Goal: Information Seeking & Learning: Learn about a topic

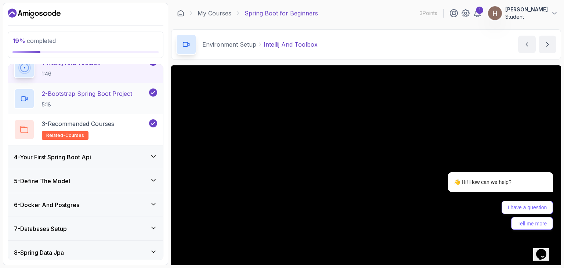
scroll to position [96, 0]
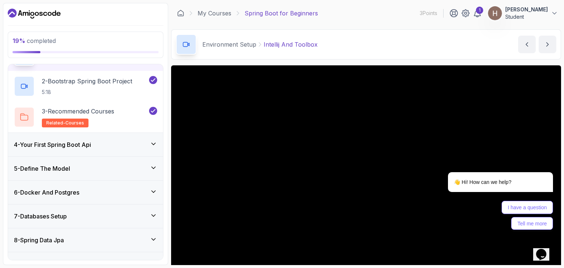
click at [97, 142] on div "4 - Your First Spring Boot Api" at bounding box center [85, 144] width 143 height 9
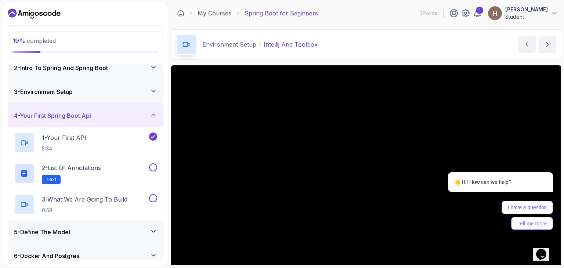
scroll to position [31, 0]
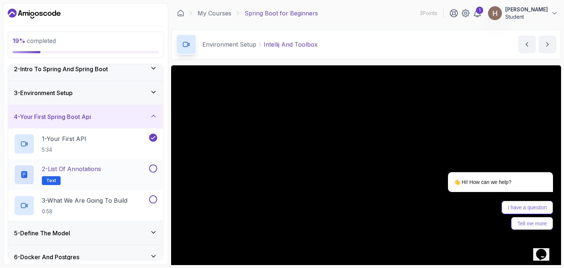
click at [98, 169] on p "2 - List of Annotations" at bounding box center [71, 169] width 59 height 9
click at [87, 196] on p "3 - What We Are Going To Build" at bounding box center [85, 200] width 86 height 9
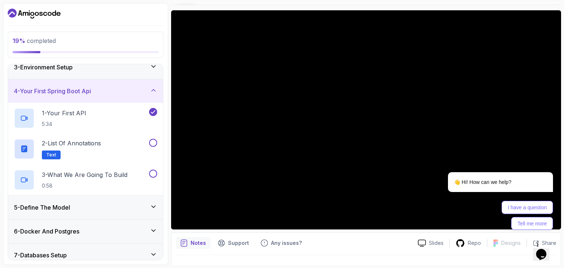
scroll to position [56, 0]
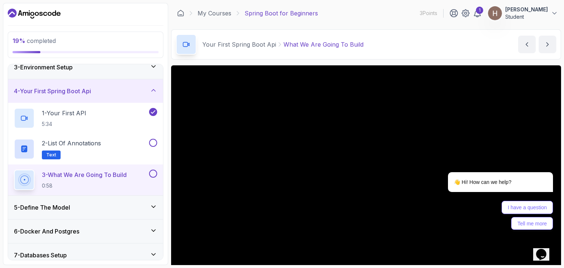
scroll to position [71, 0]
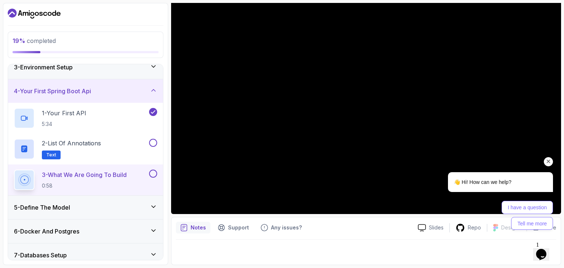
click at [550, 160] on icon "Chat attention grabber" at bounding box center [549, 161] width 7 height 7
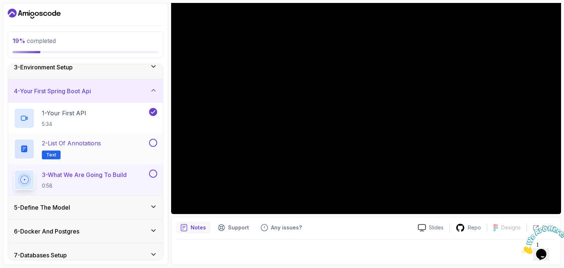
click at [139, 144] on div "2 - List of Annotations Text" at bounding box center [81, 149] width 134 height 21
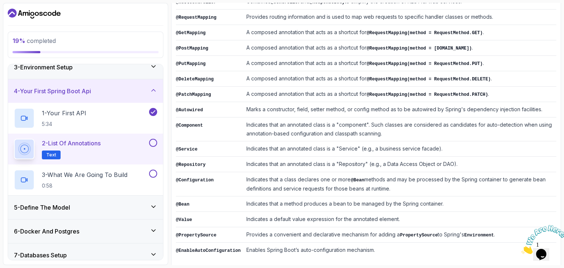
scroll to position [181, 0]
click at [117, 182] on p "0:58" at bounding box center [85, 185] width 86 height 7
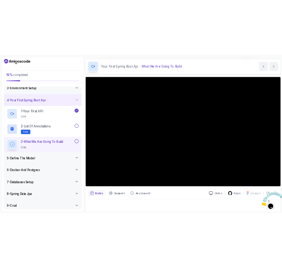
scroll to position [69, 0]
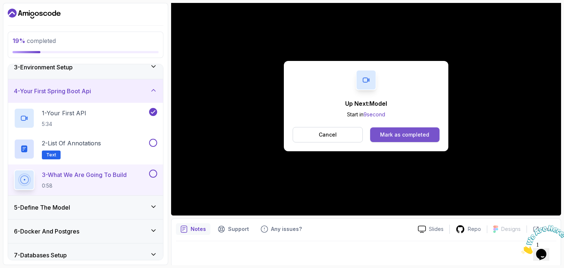
click at [398, 131] on div "Mark as completed" at bounding box center [404, 134] width 49 height 7
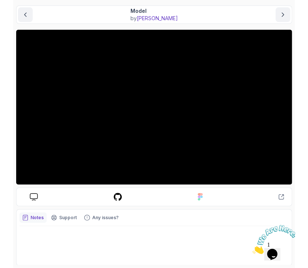
scroll to position [64, 0]
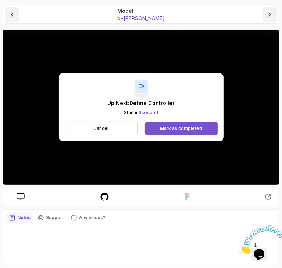
click at [166, 128] on div "Mark as completed" at bounding box center [181, 129] width 42 height 6
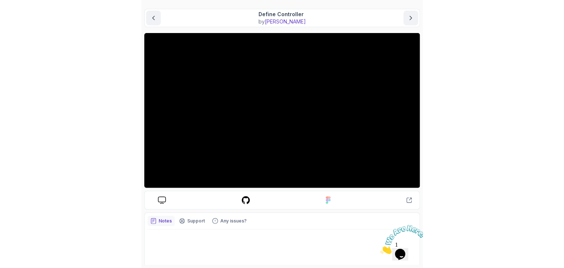
scroll to position [60, 0]
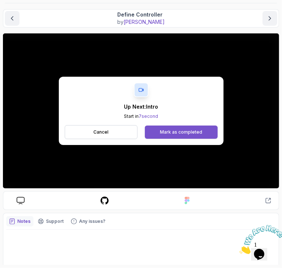
click at [162, 132] on div "Mark as completed" at bounding box center [181, 132] width 42 height 6
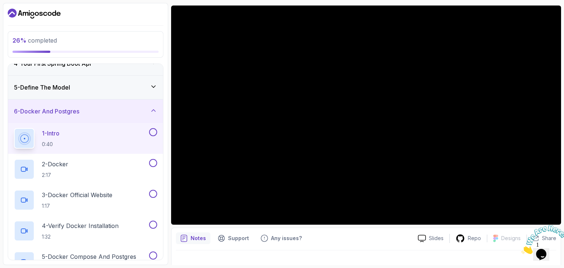
scroll to position [81, 0]
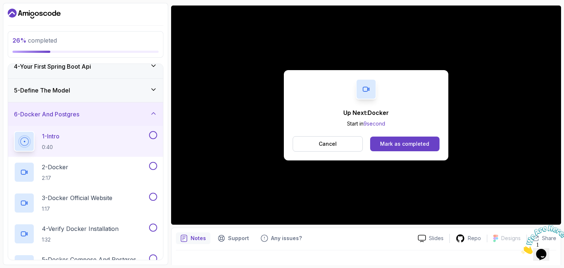
click at [394, 135] on div "Up Next: Docker Start in 9 second Cancel Mark as completed" at bounding box center [366, 115] width 165 height 90
click at [391, 146] on div "Mark as completed" at bounding box center [404, 143] width 49 height 7
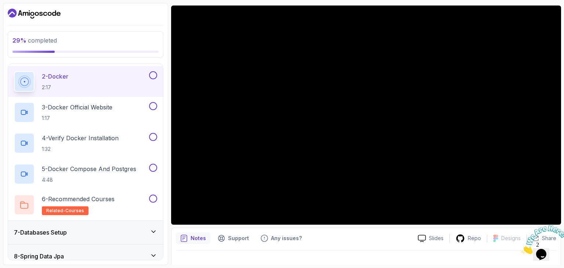
scroll to position [168, 0]
